Goal: Transaction & Acquisition: Purchase product/service

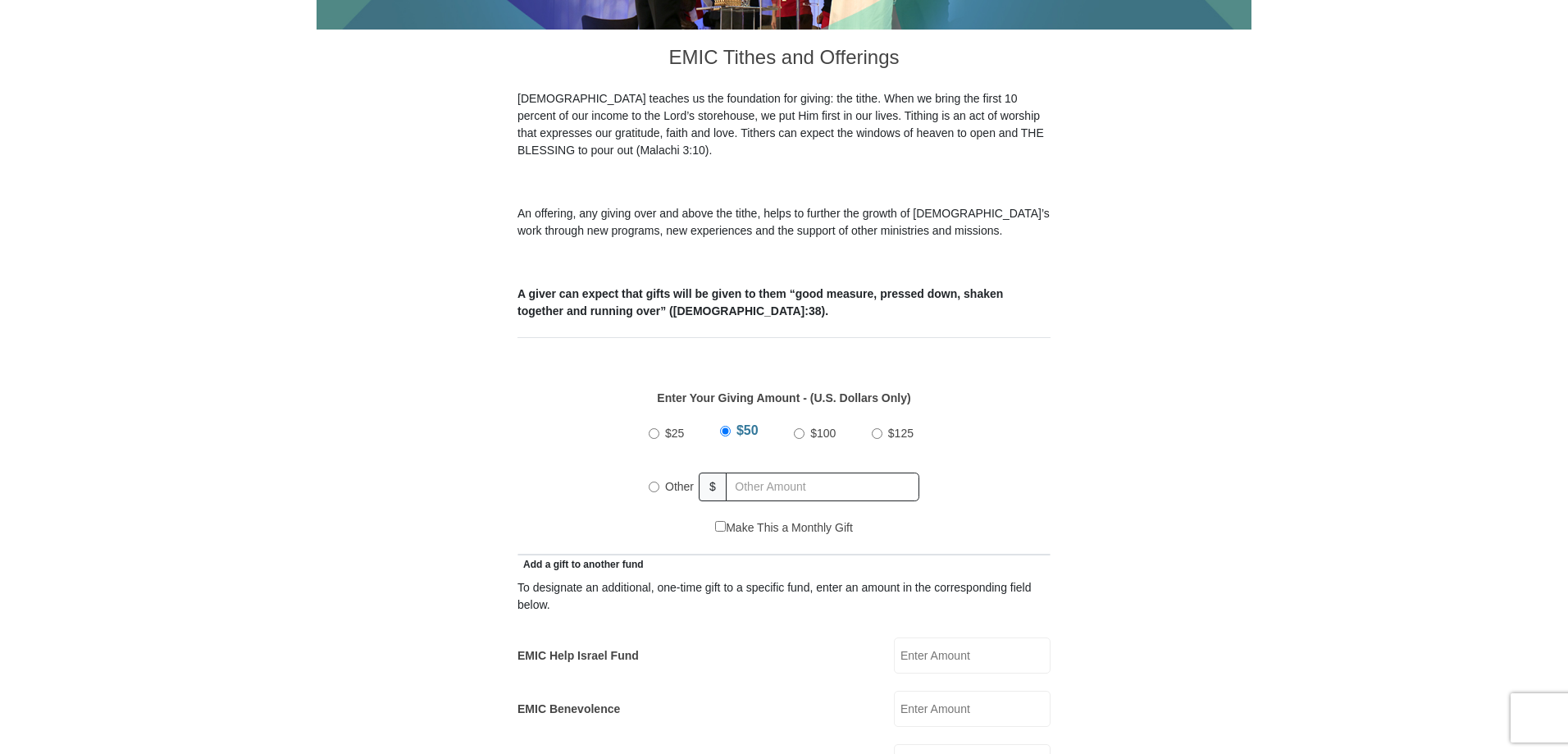
scroll to position [492, 0]
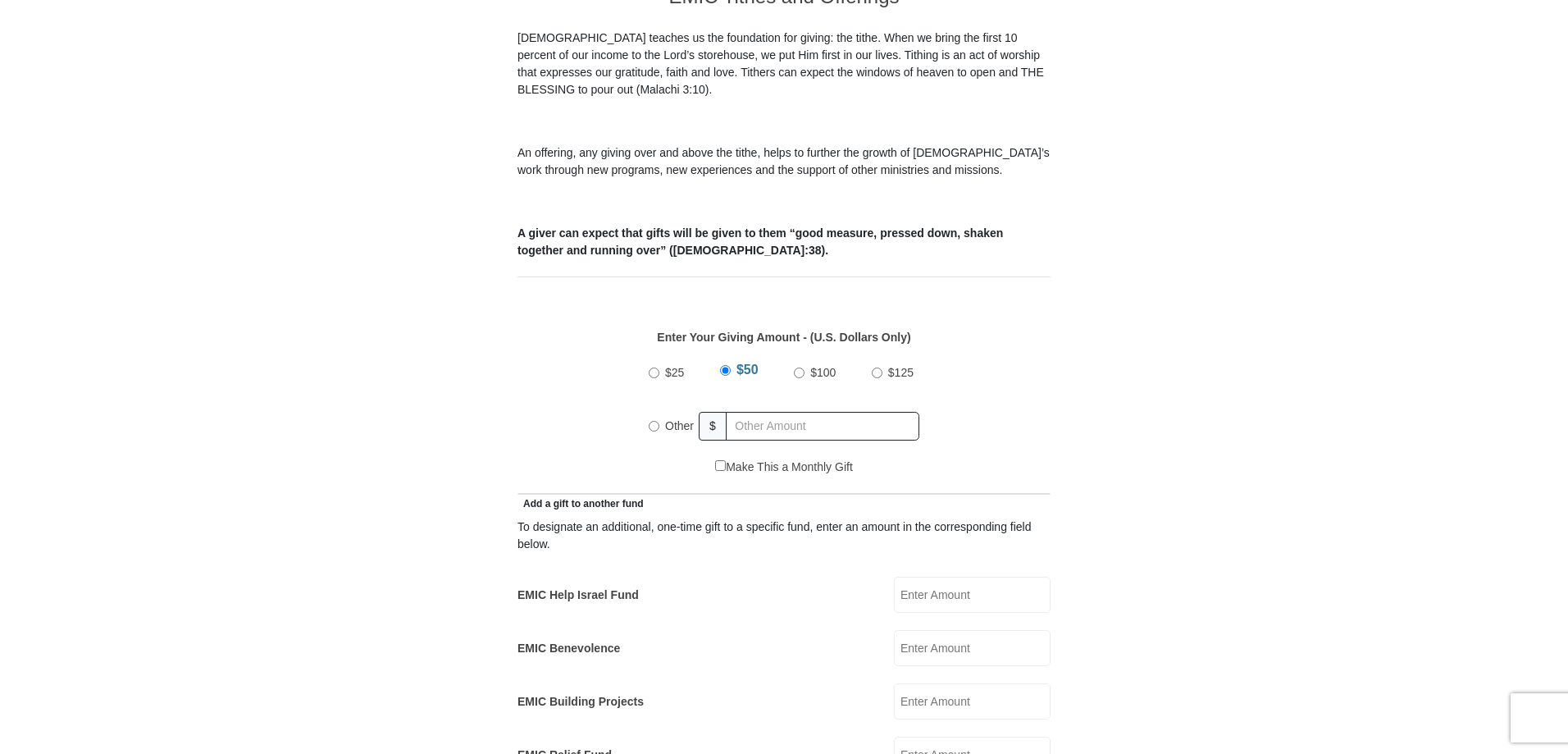
click at [959, 577] on input "EMIC Help Israel Fund" at bounding box center [972, 594] width 157 height 36
type input "10.00"
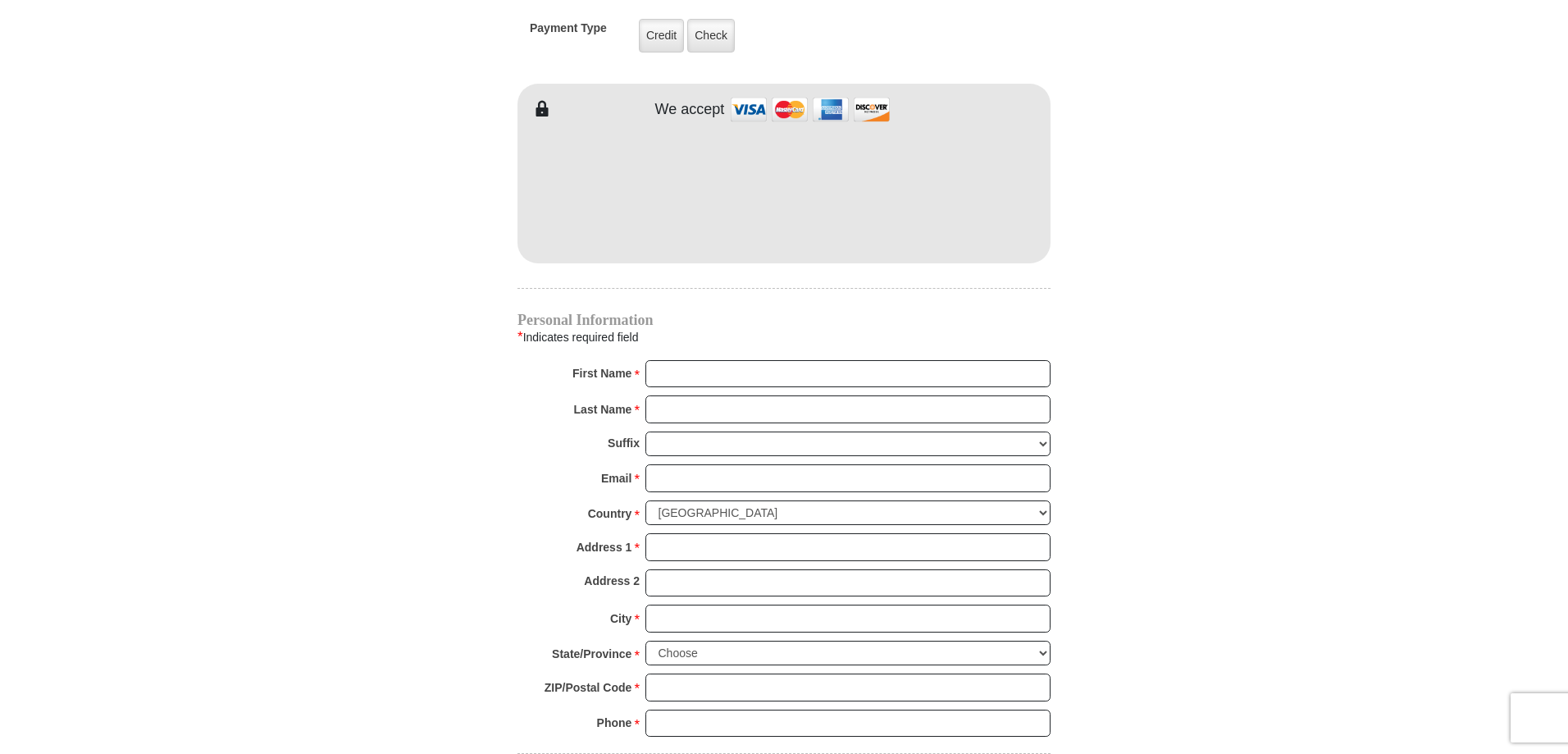
scroll to position [1395, 0]
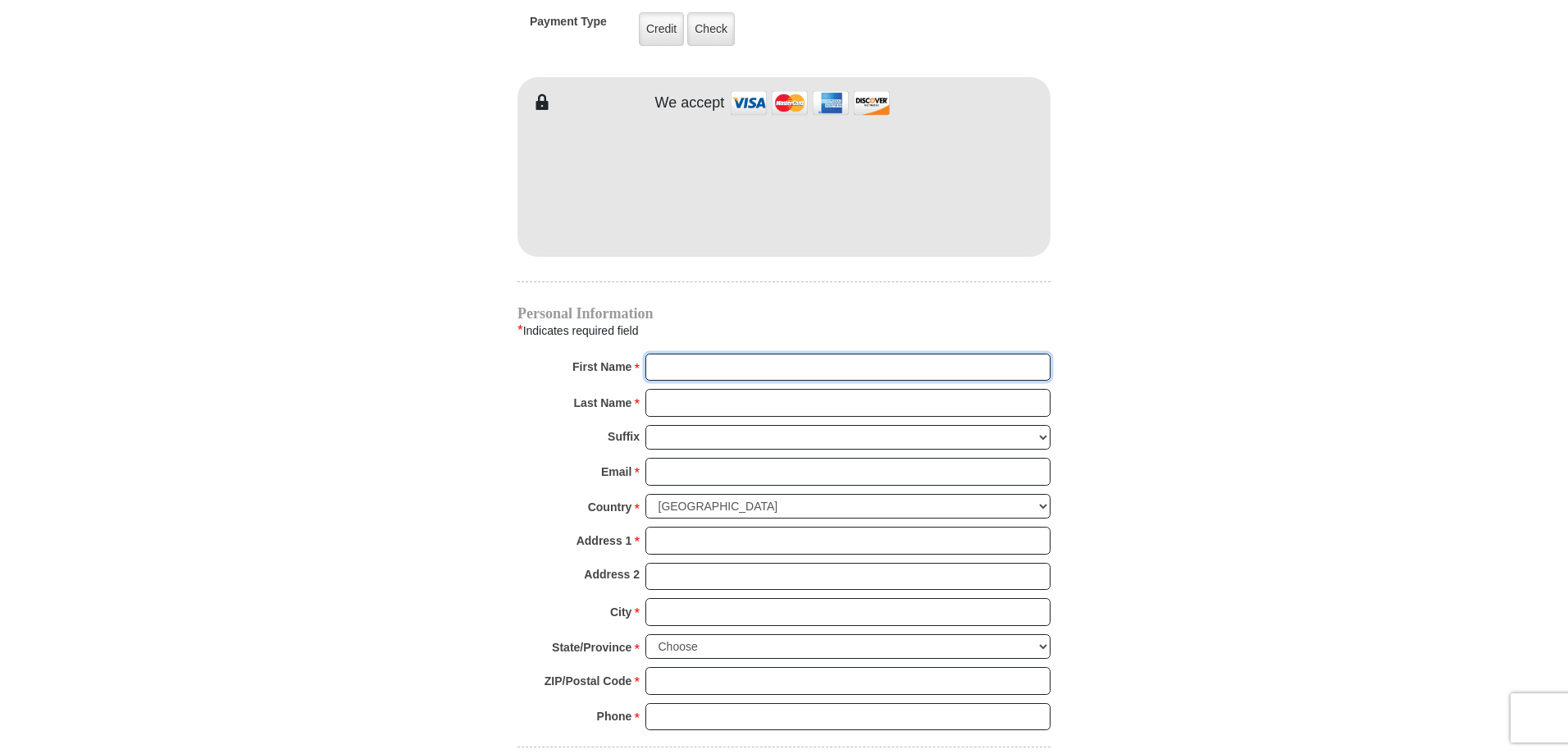
click at [751, 354] on input "First Name *" at bounding box center [848, 368] width 405 height 28
type input "Cheryl"
click at [751, 389] on input "Last Name *" at bounding box center [848, 403] width 405 height 28
type input "Comstock"
click at [728, 458] on input "Email *" at bounding box center [848, 472] width 405 height 28
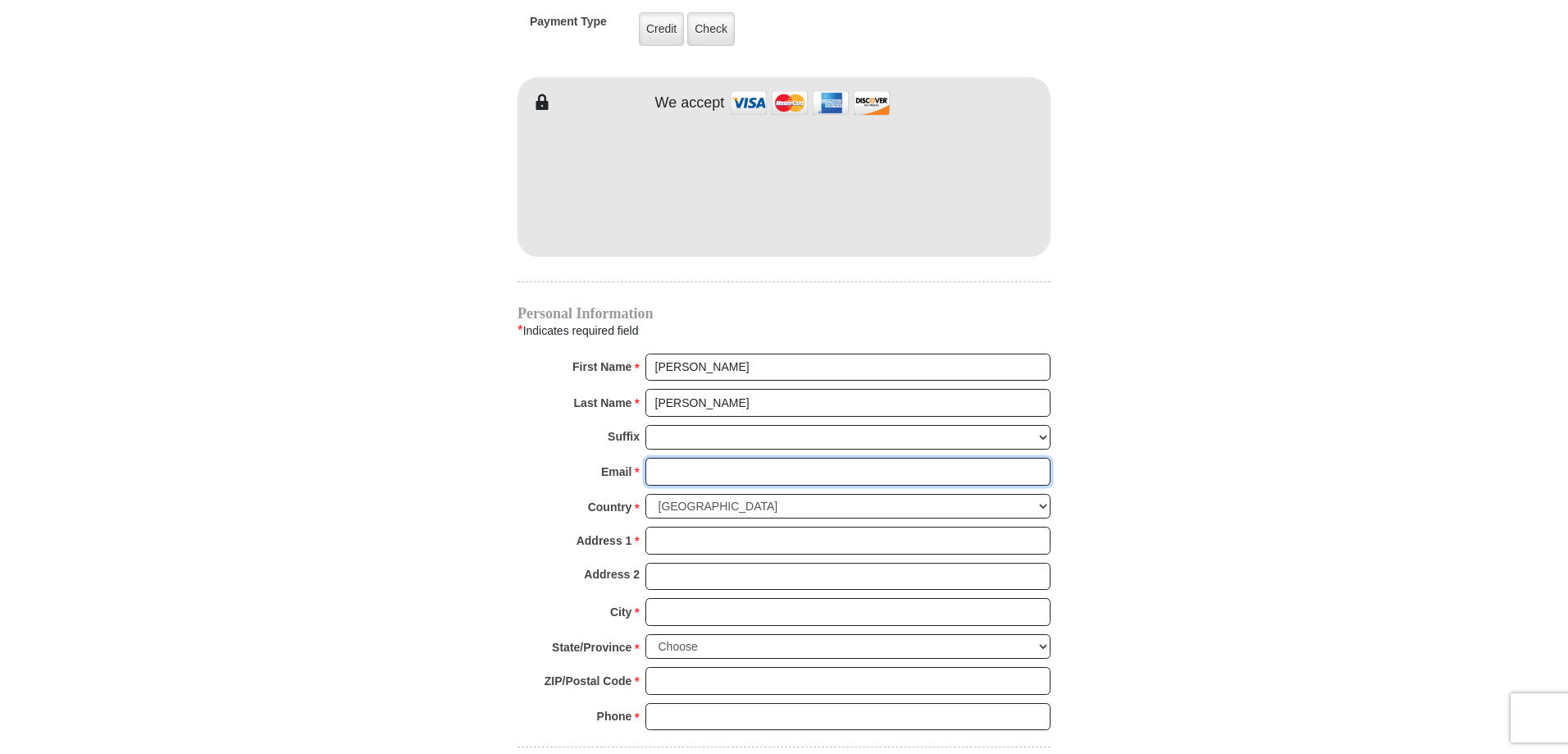
type input "cherylcomstock@hotmail.com"
type input "186 Lunayena Rd"
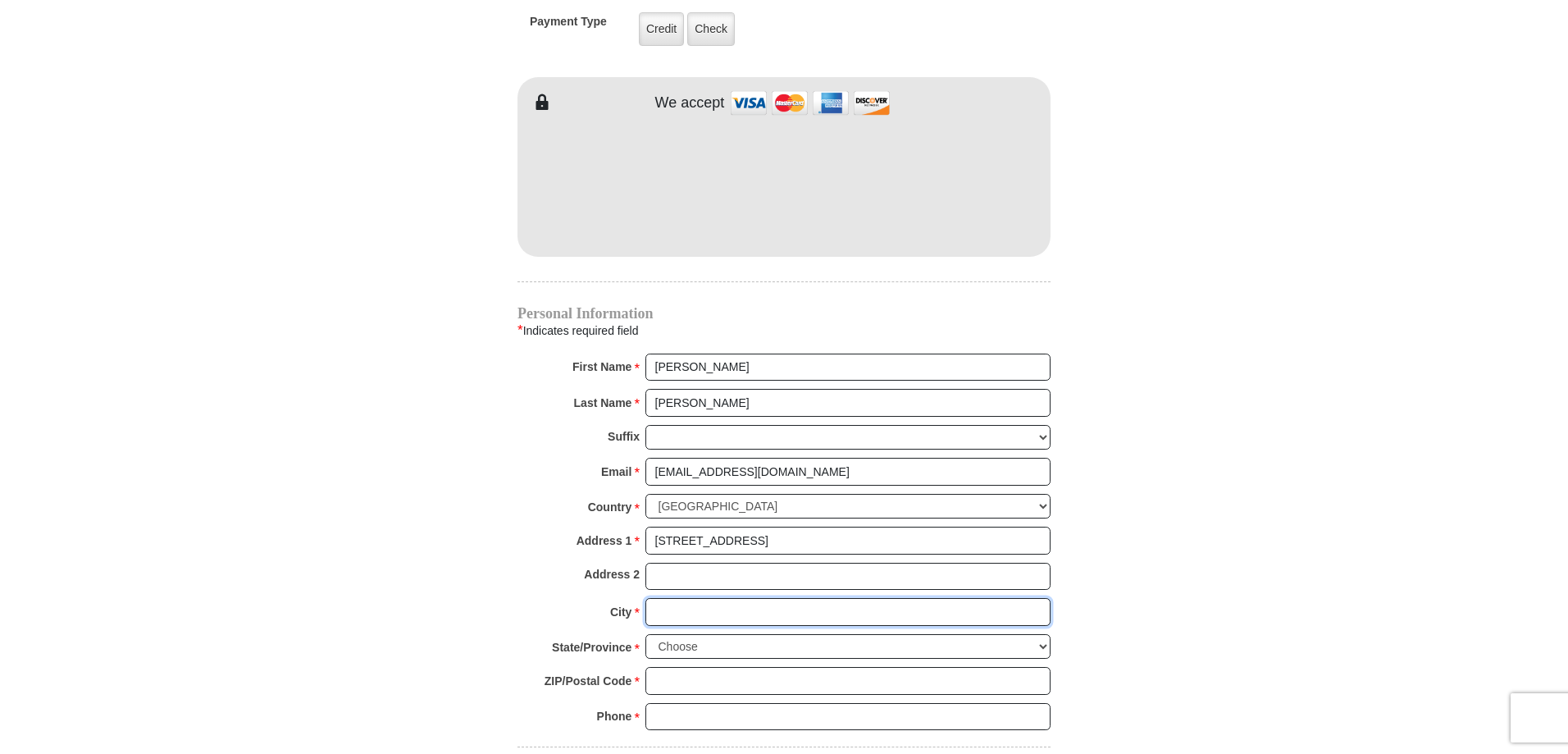
type input "Rhome"
select select "TX"
type input "76078"
type input "4698654906"
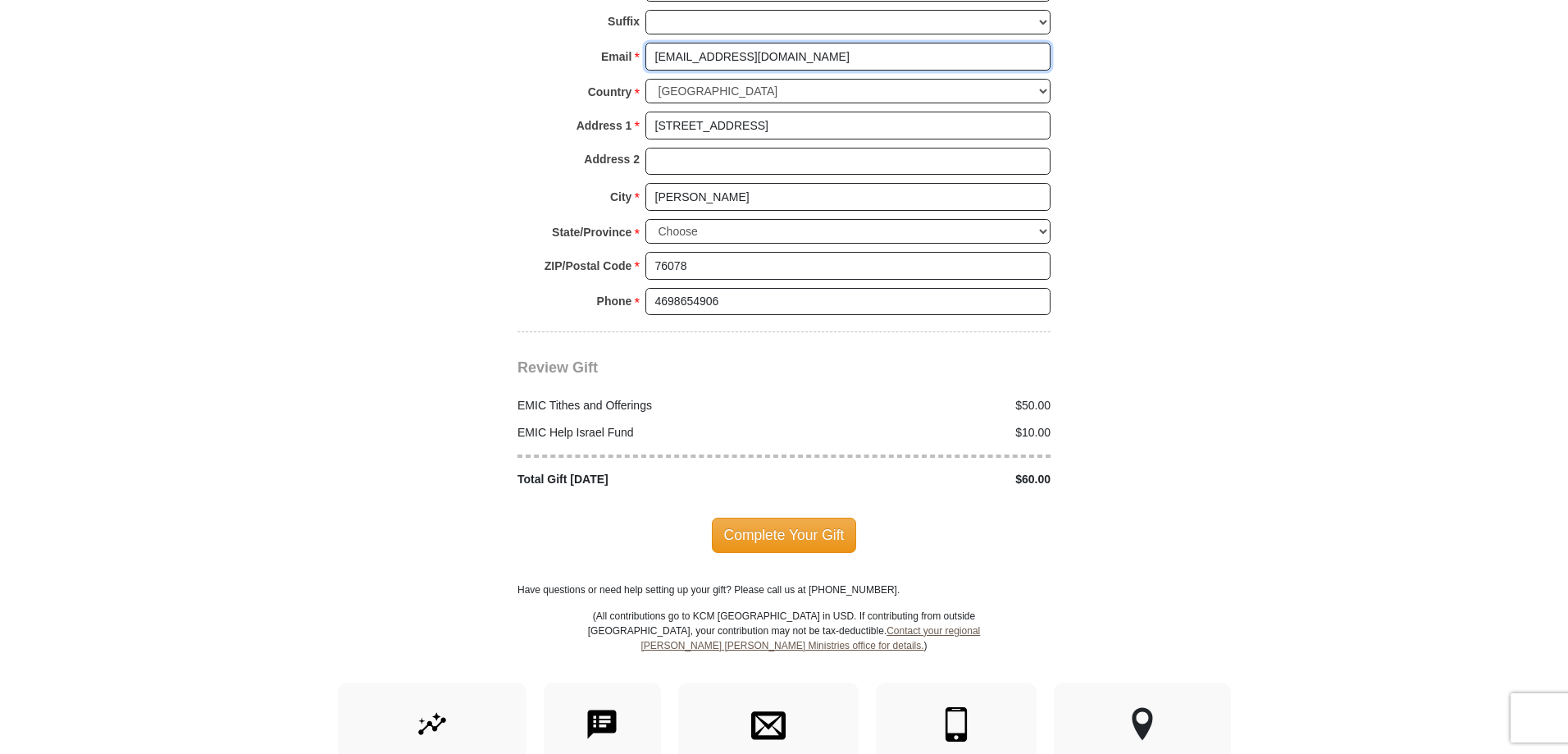
scroll to position [1887, 0]
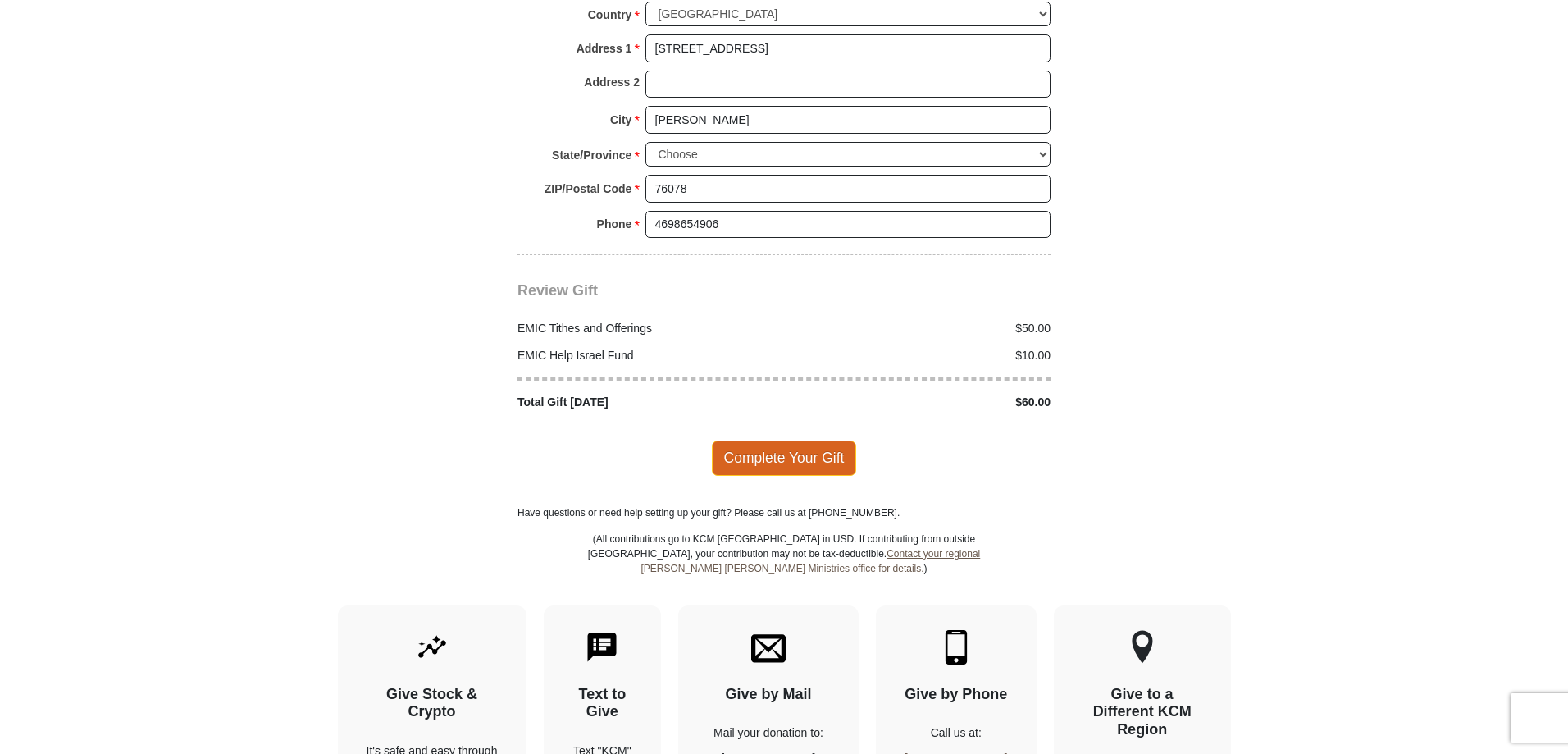
click at [768, 443] on span "Complete Your Gift" at bounding box center [784, 457] width 145 height 34
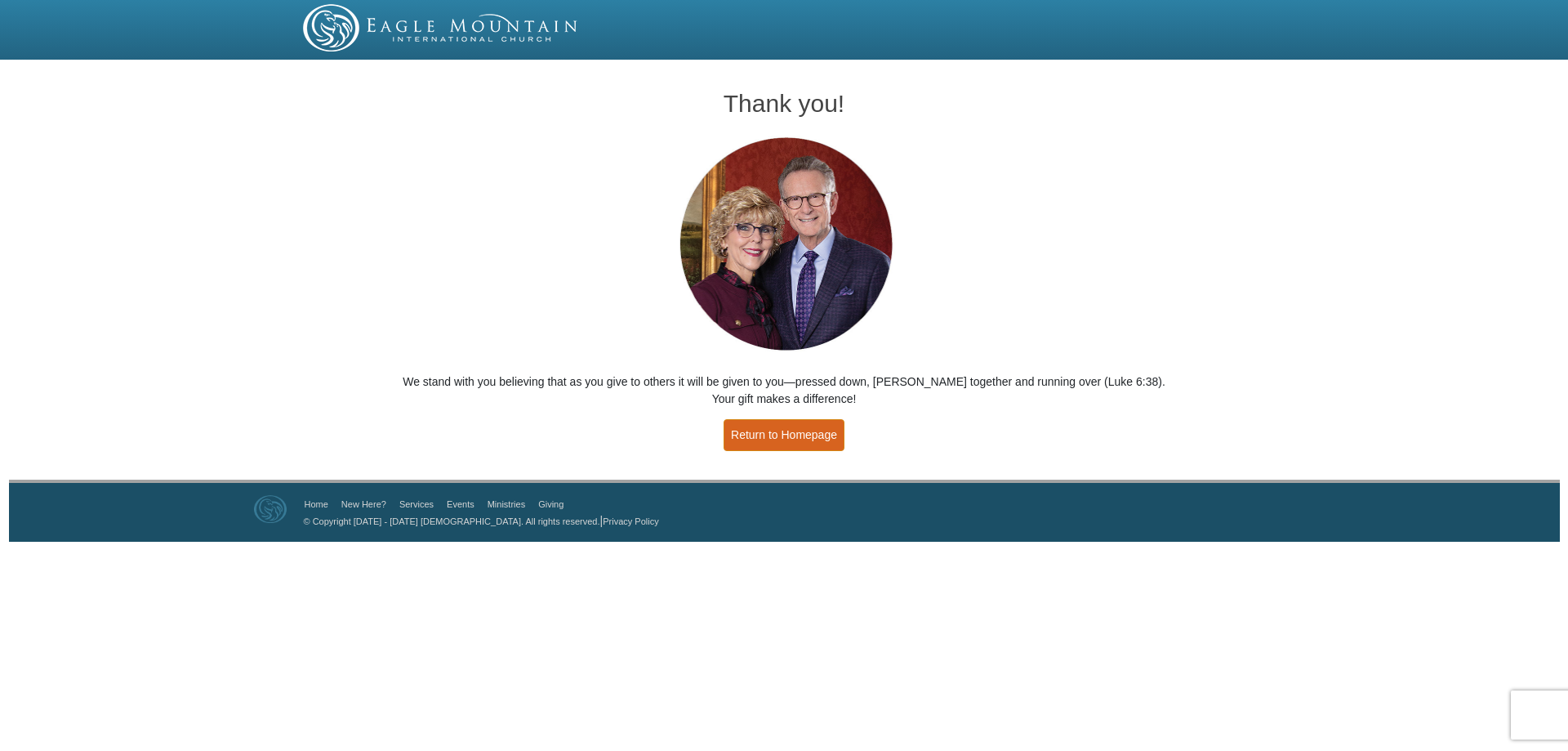
click at [764, 437] on link "Return to Homepage" at bounding box center [784, 435] width 121 height 31
